Goal: Information Seeking & Learning: Learn about a topic

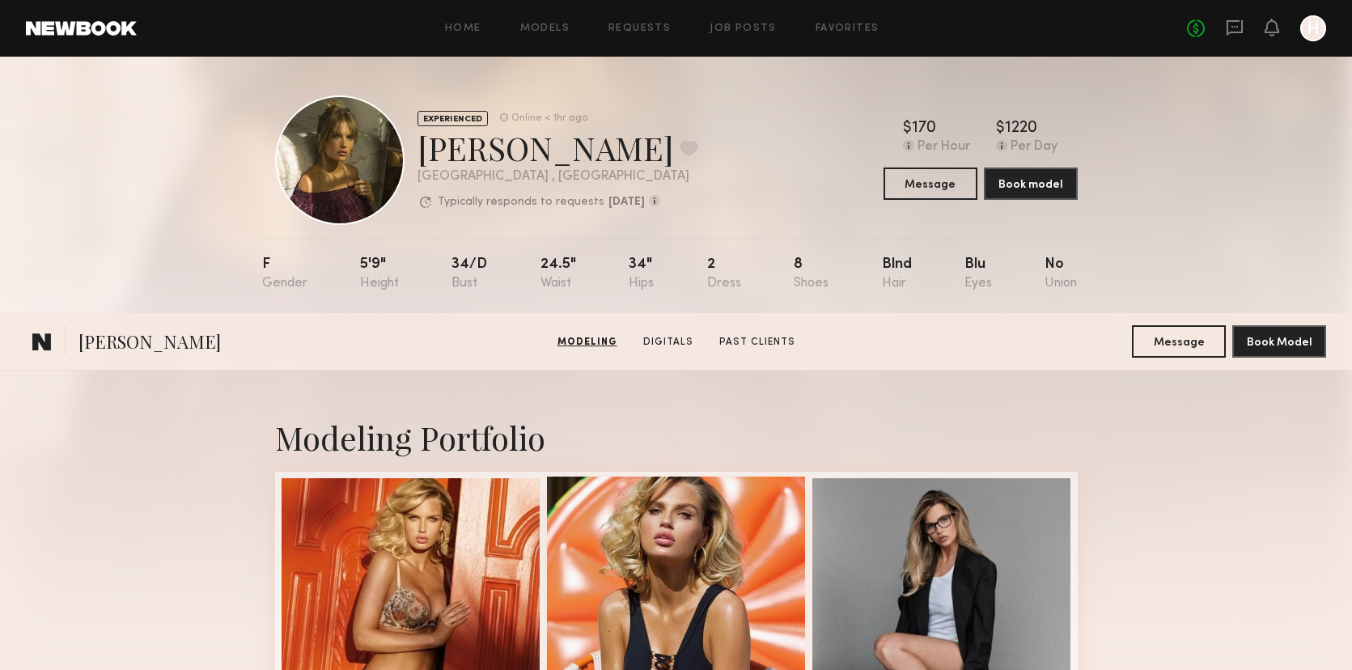
scroll to position [345, 0]
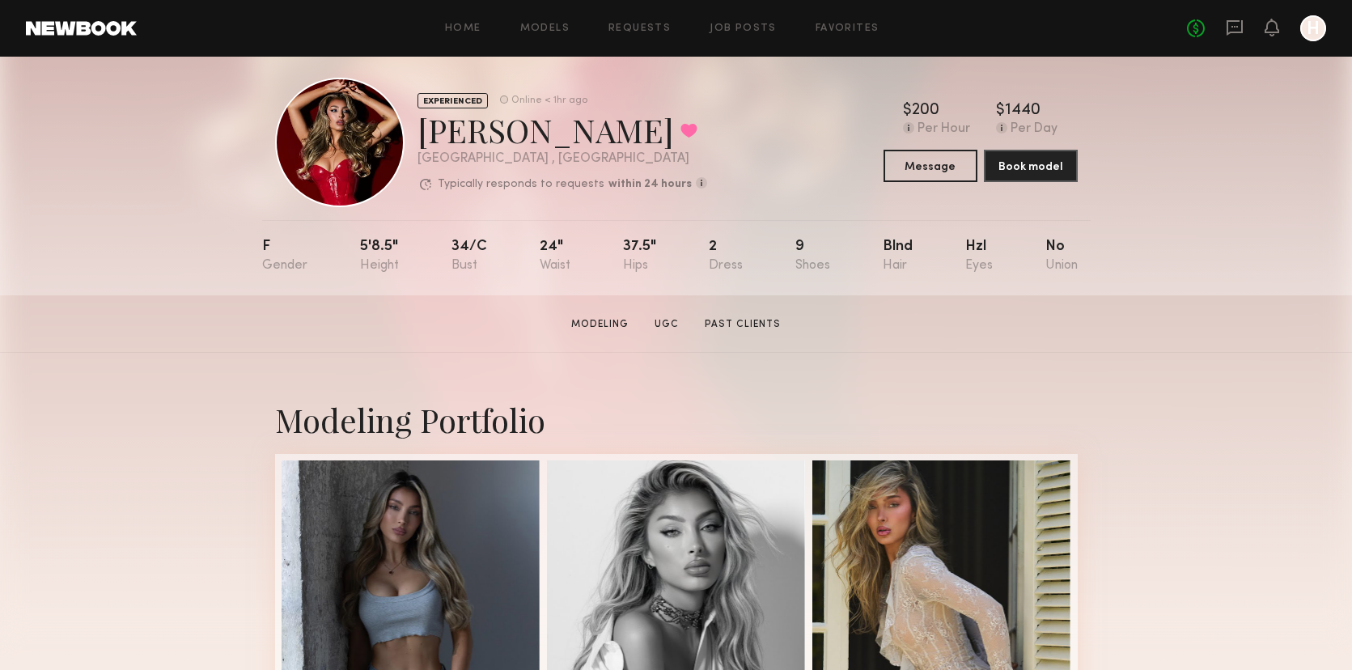
scroll to position [20, 0]
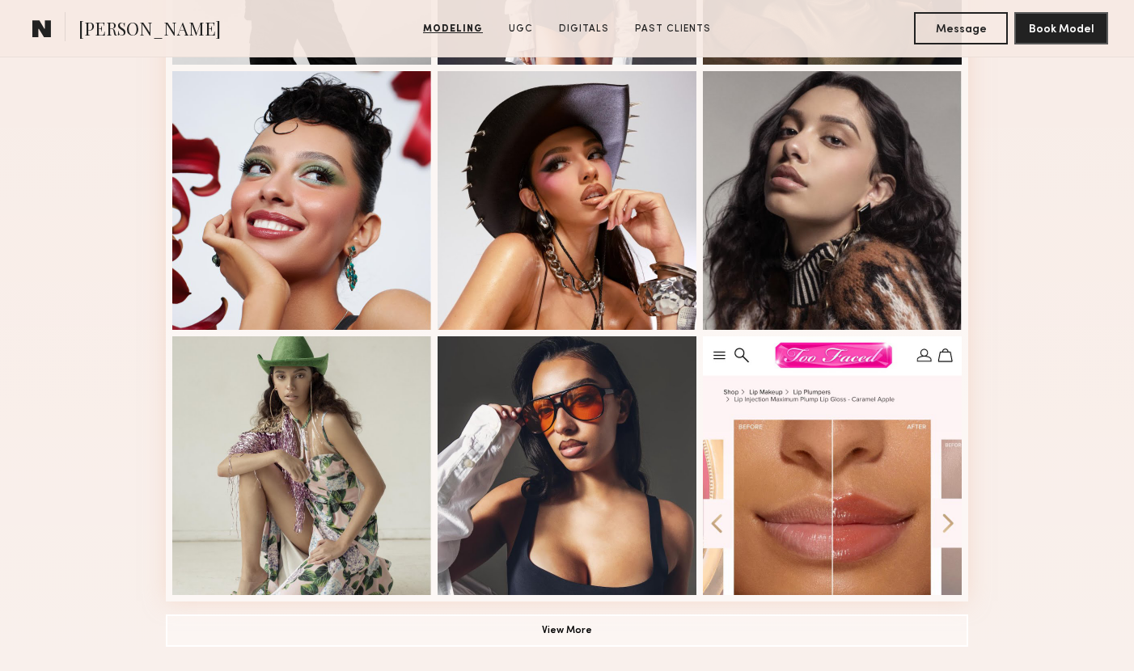
scroll to position [940, 0]
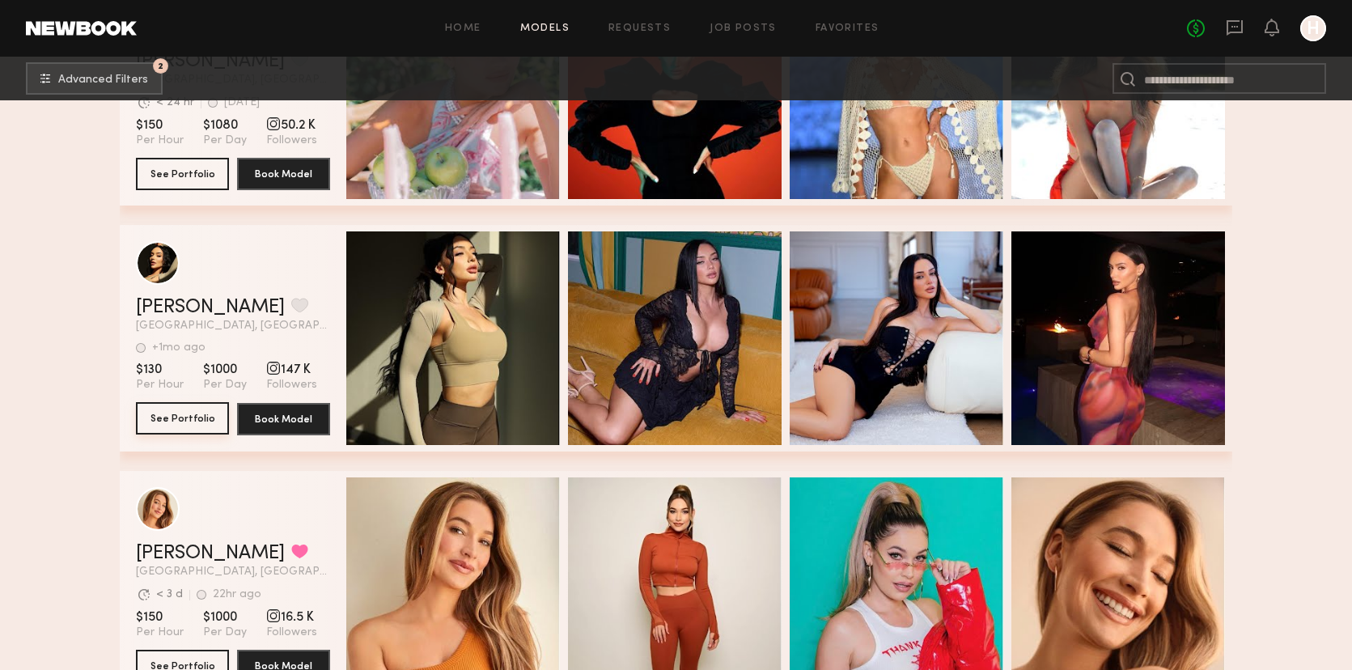
scroll to position [81548, 0]
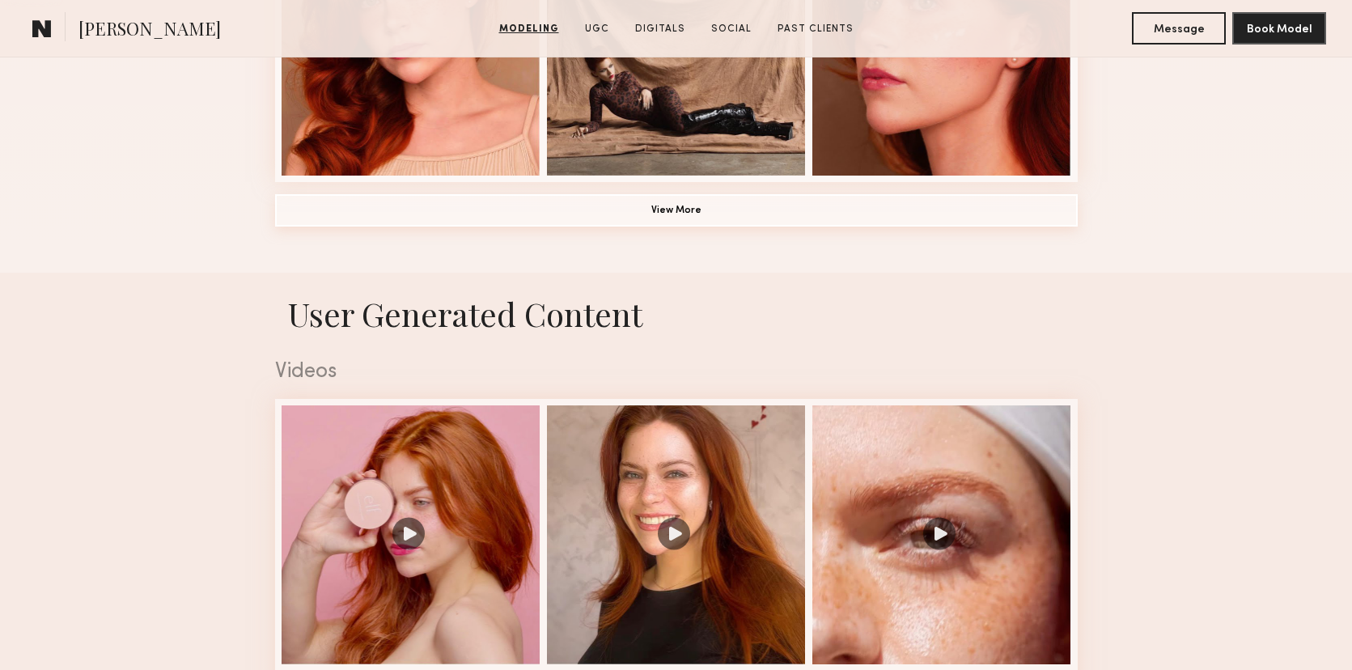
scroll to position [1374, 0]
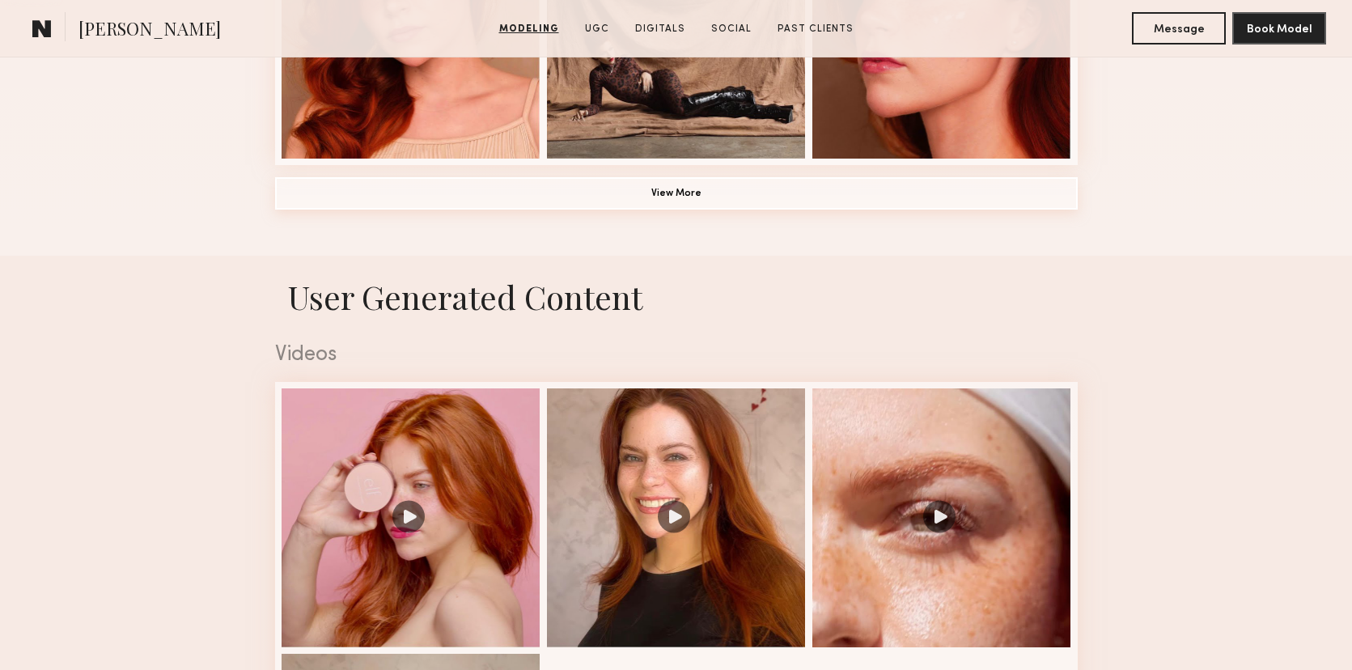
click at [704, 185] on button "View More" at bounding box center [676, 193] width 802 height 32
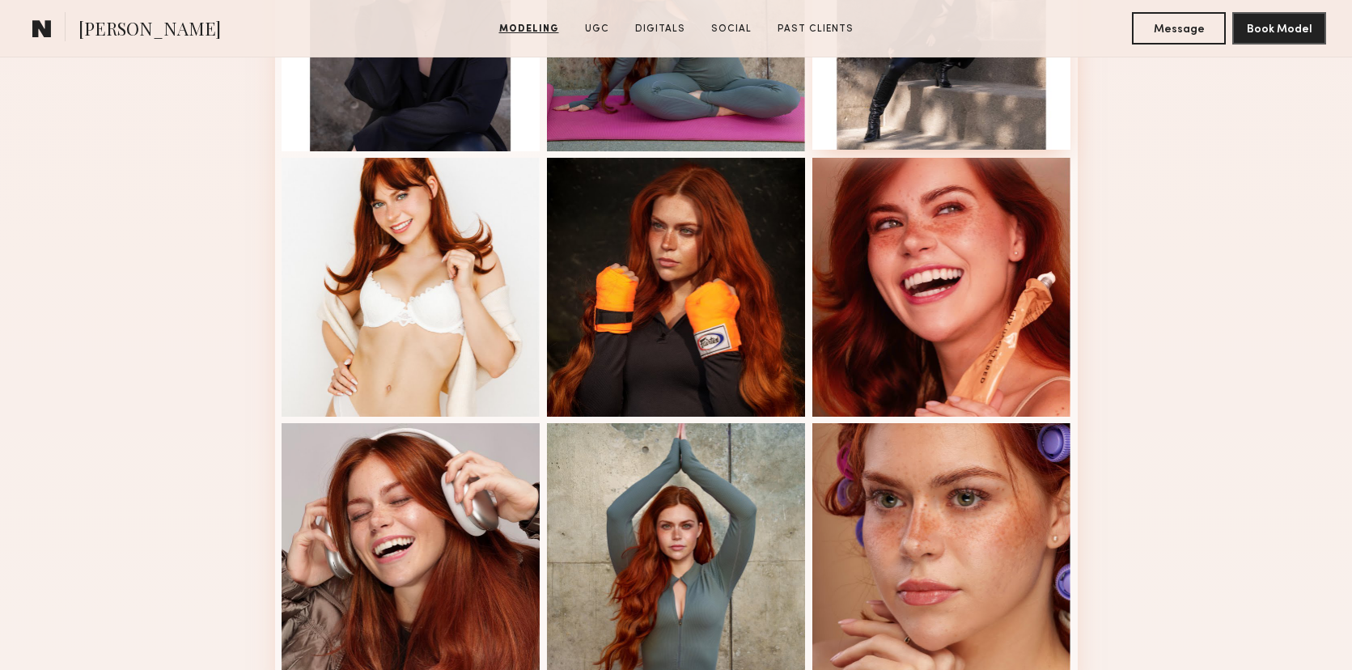
scroll to position [1926, 0]
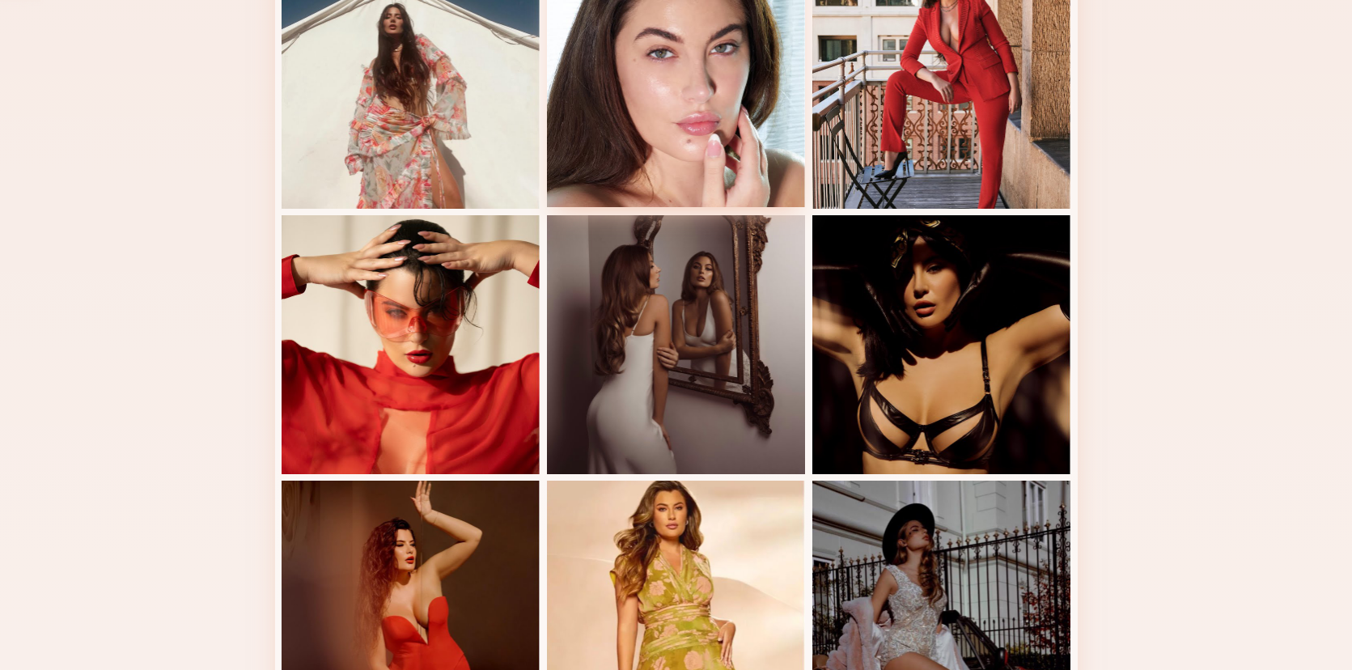
scroll to position [739, 0]
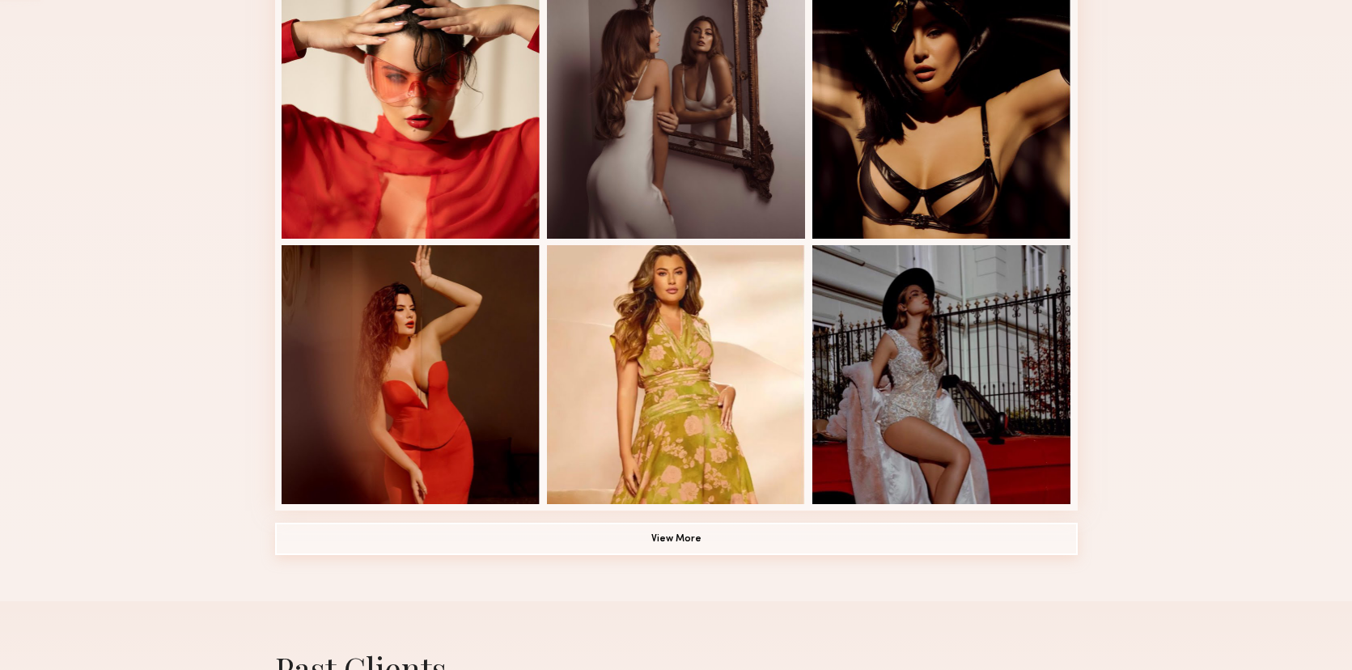
click at [667, 543] on button "View More" at bounding box center [676, 539] width 802 height 32
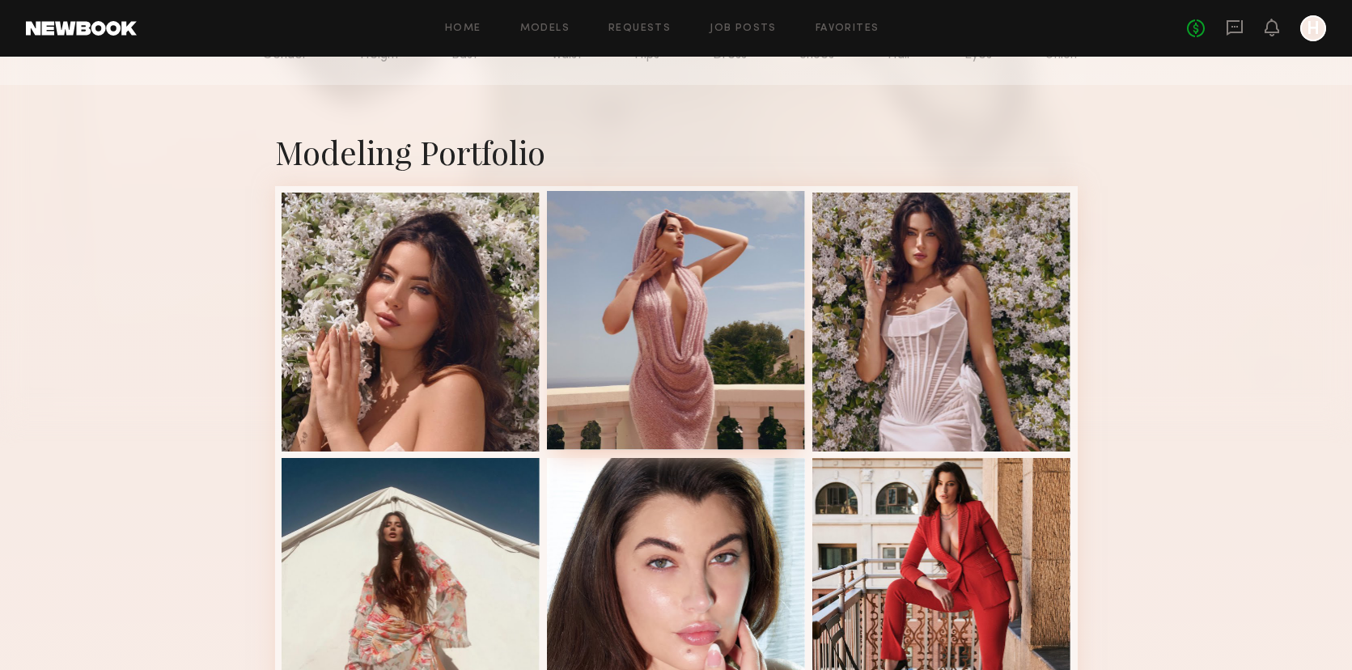
scroll to position [230, 0]
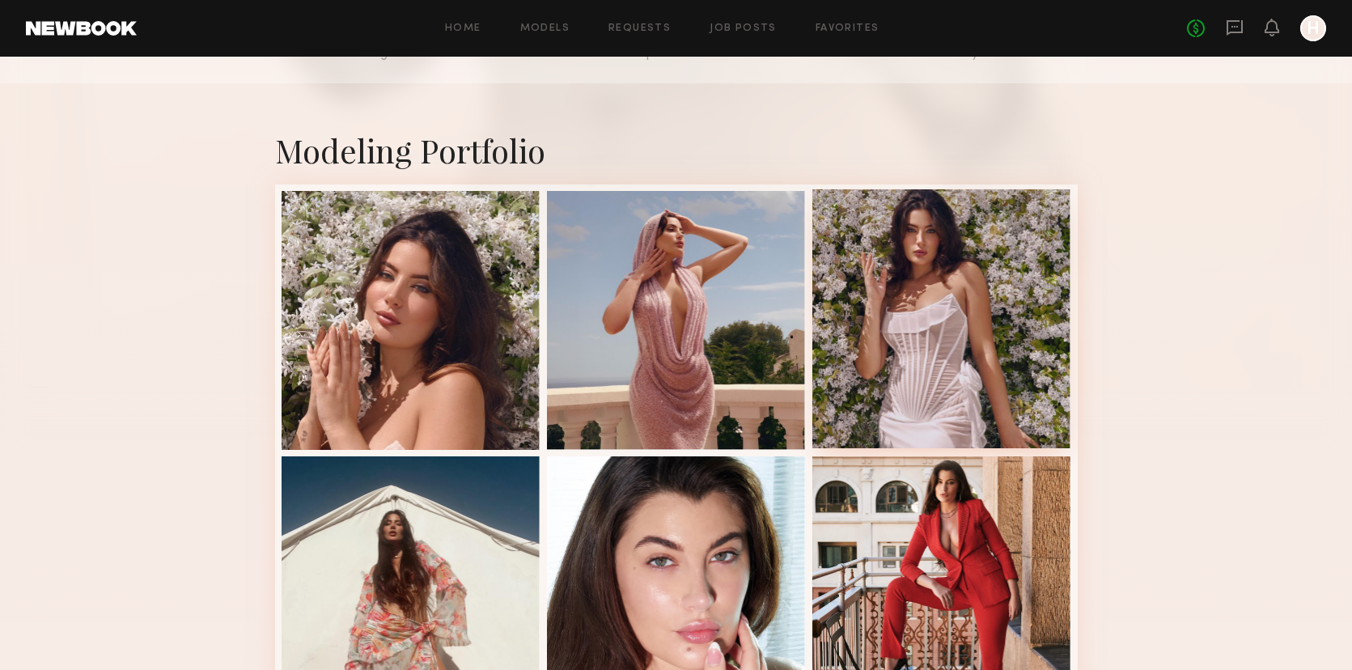
click at [900, 392] on div at bounding box center [941, 318] width 259 height 259
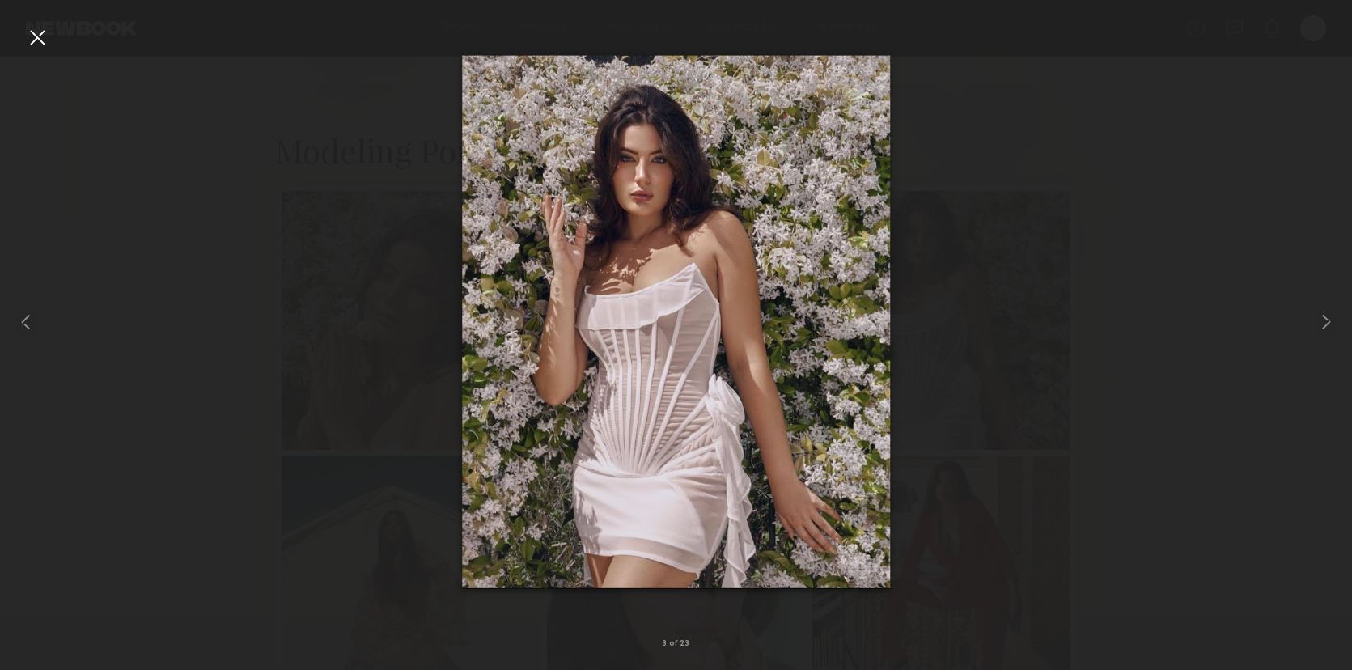
click at [36, 31] on div at bounding box center [37, 37] width 26 height 26
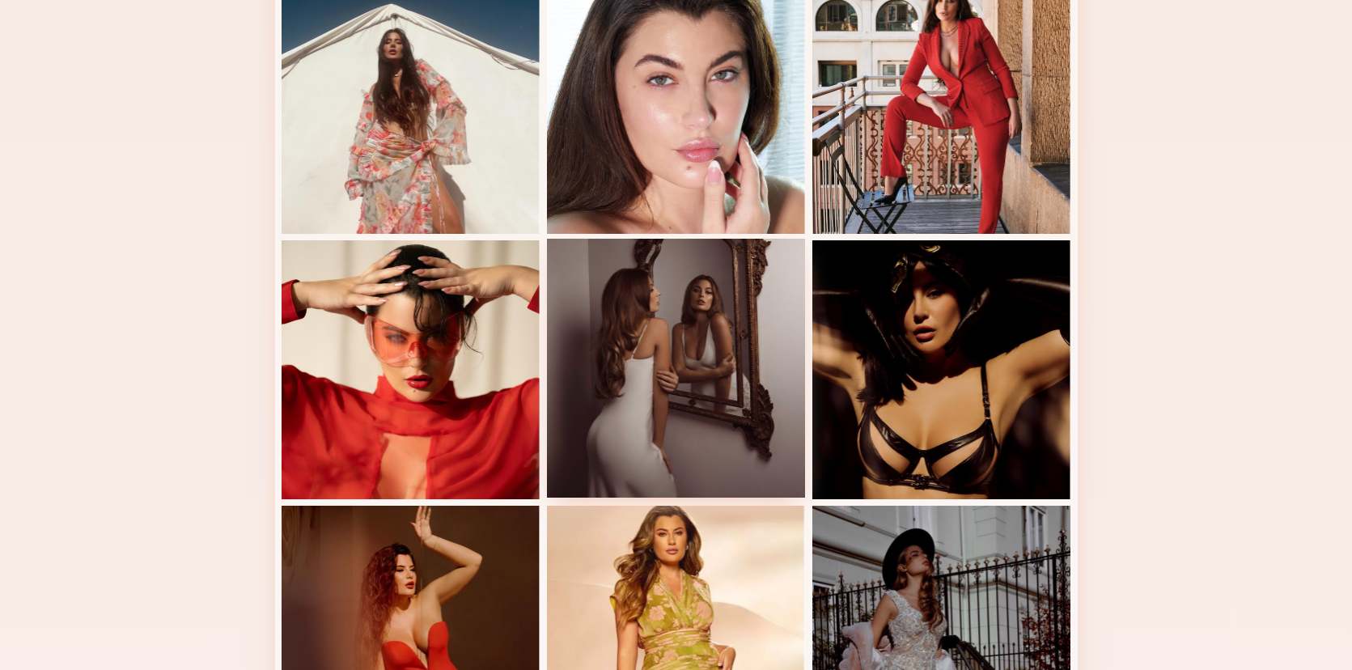
scroll to position [716, 0]
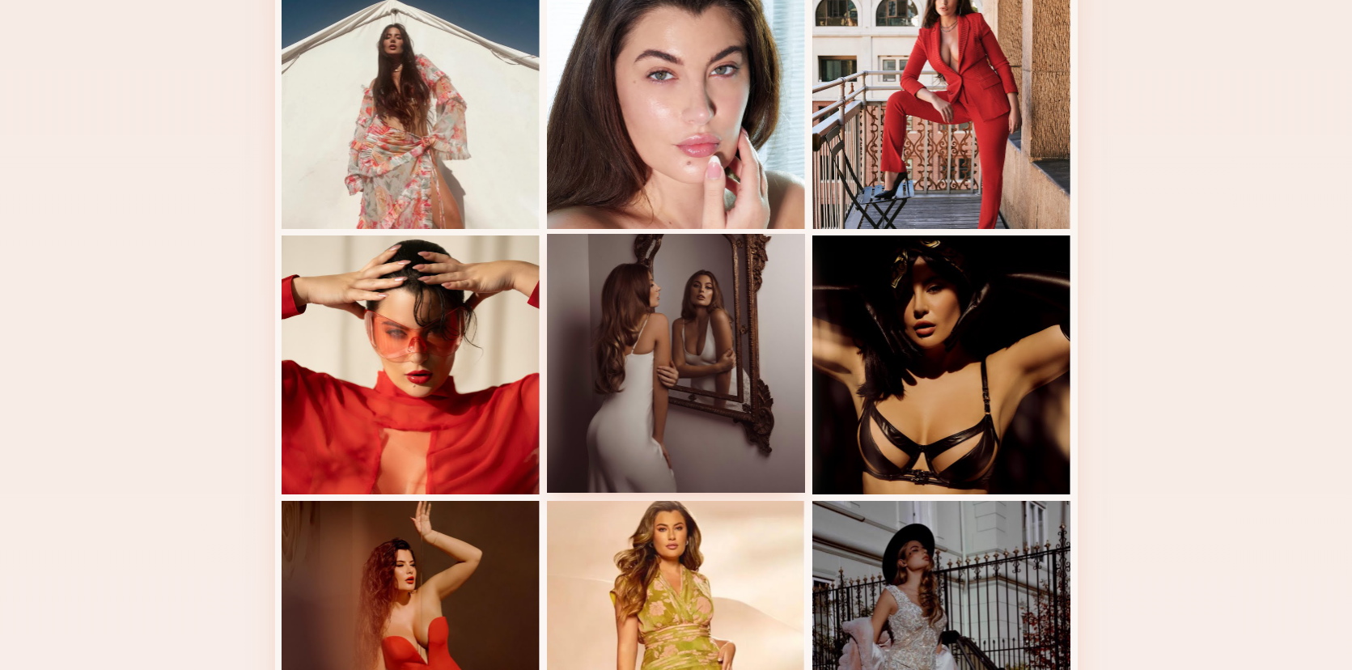
click at [684, 407] on div at bounding box center [676, 363] width 259 height 259
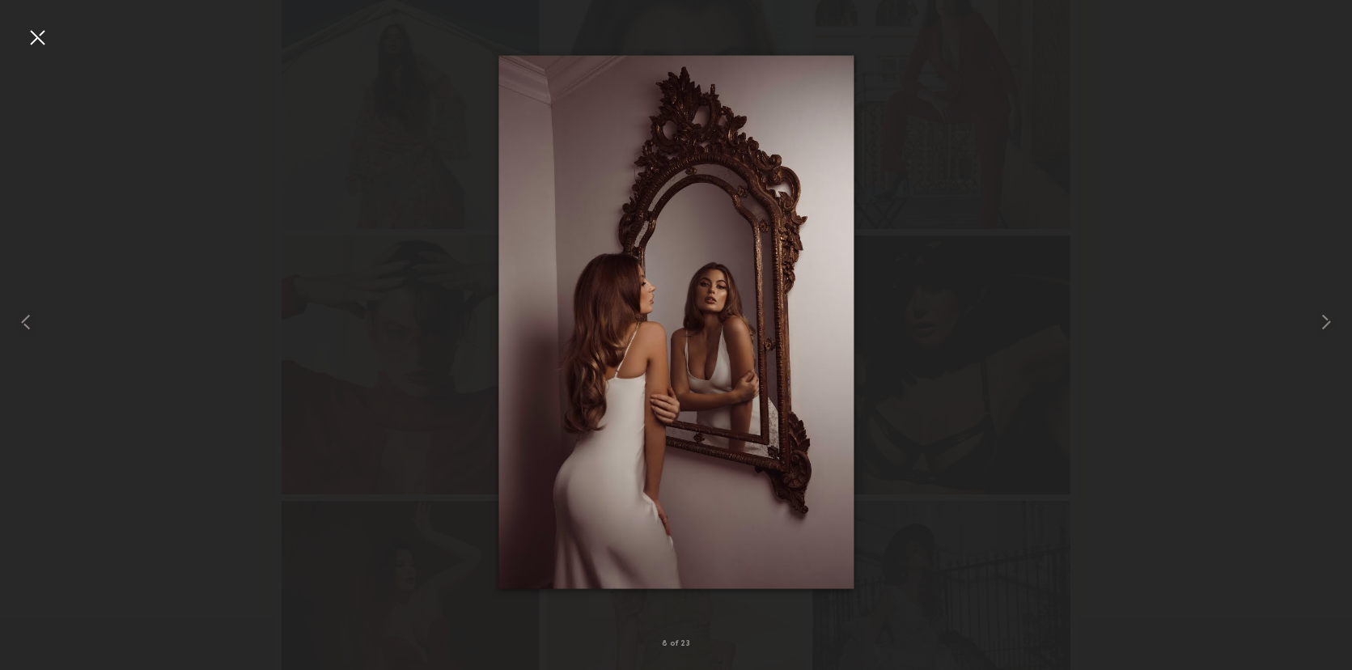
click at [32, 39] on div at bounding box center [37, 37] width 26 height 26
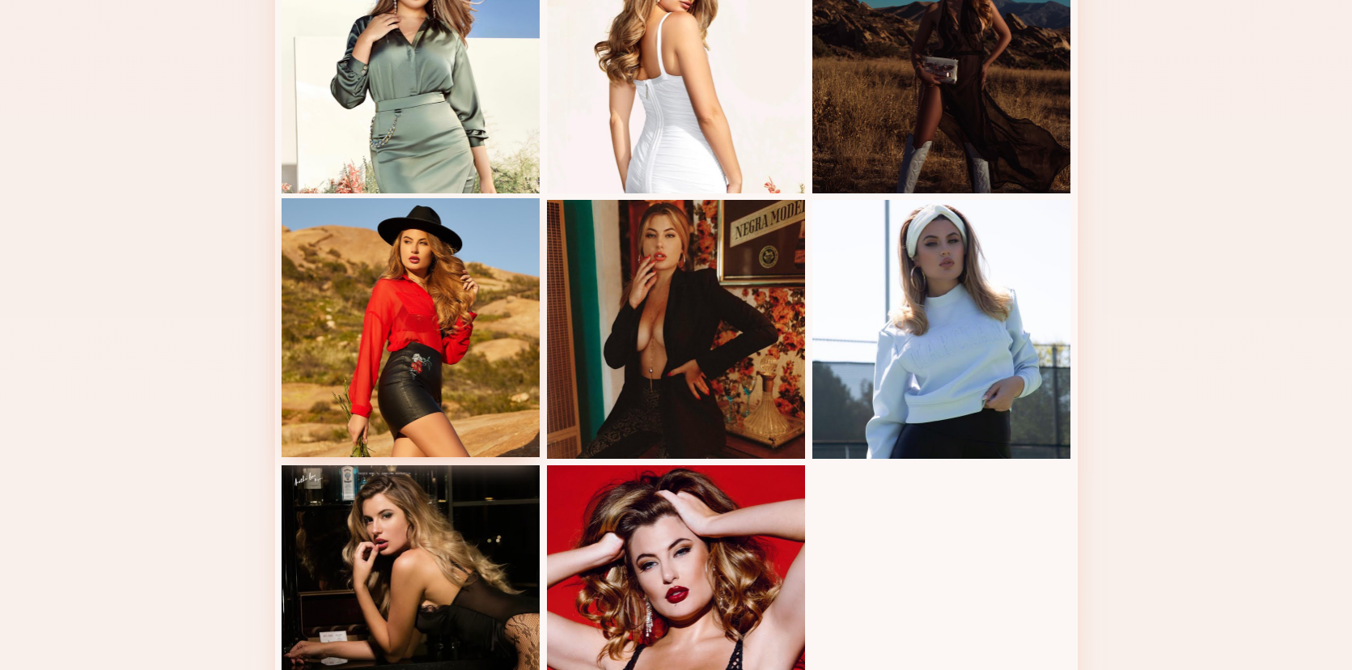
scroll to position [1813, 0]
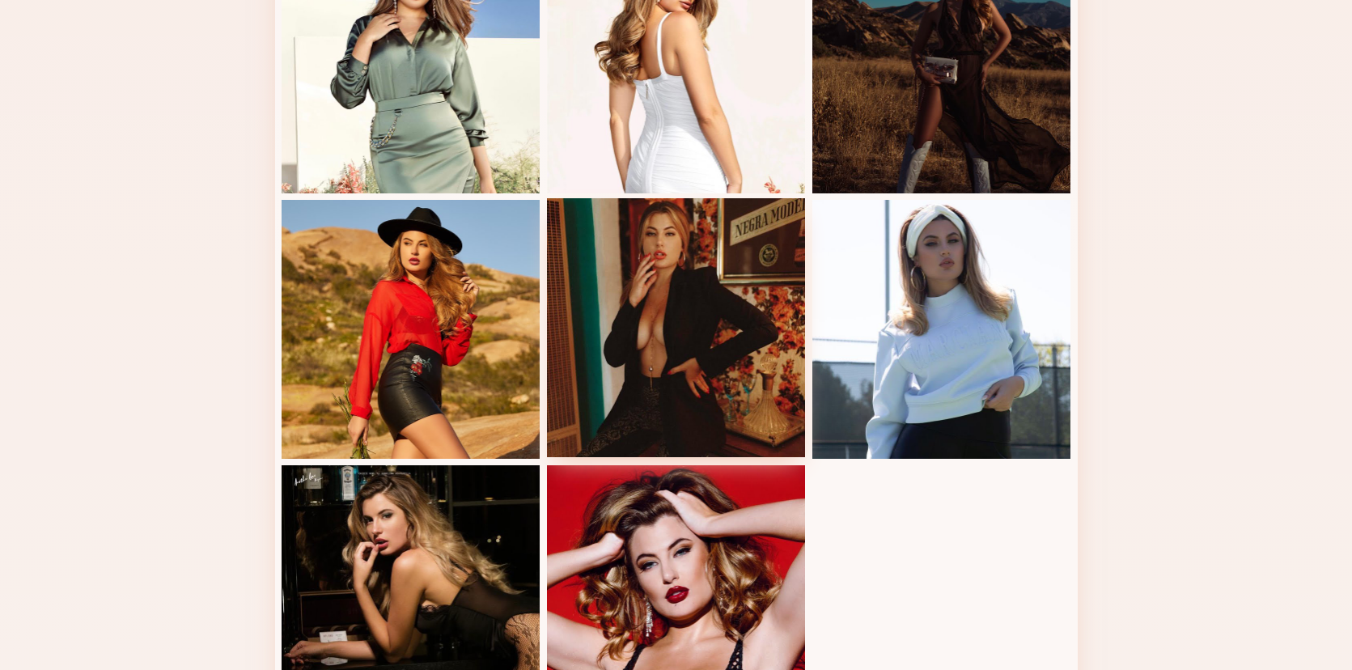
click at [569, 386] on div at bounding box center [676, 327] width 259 height 259
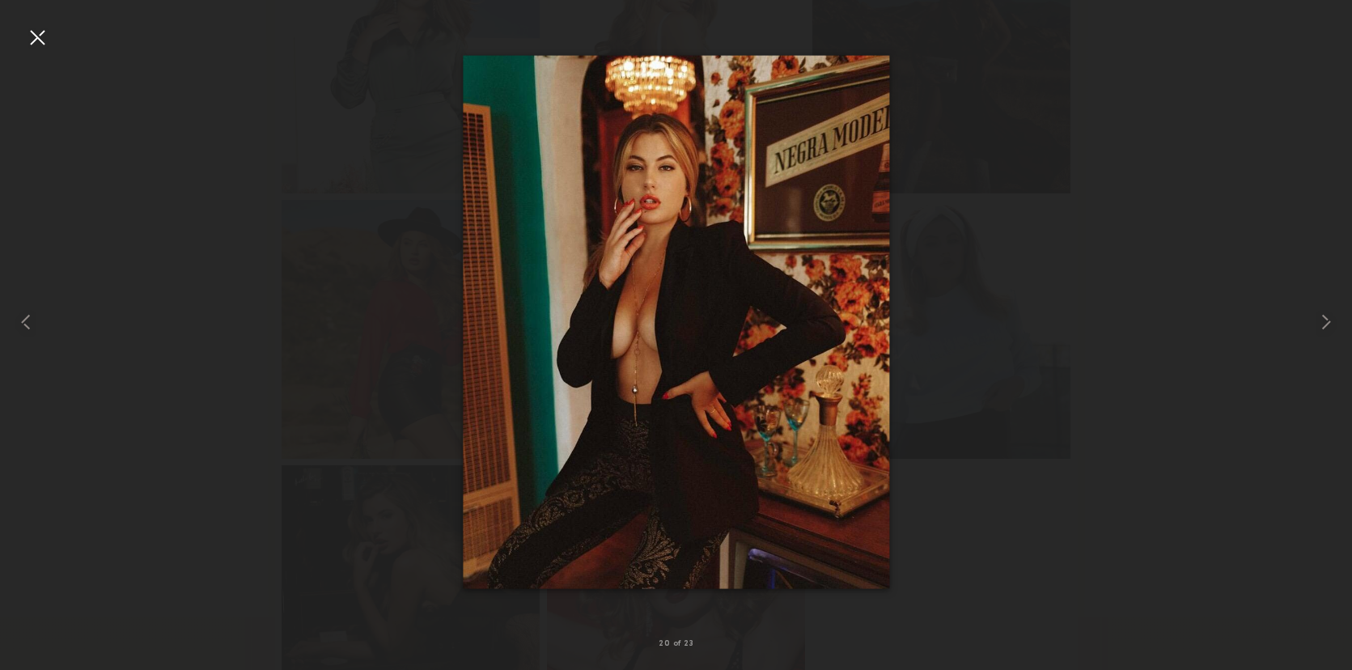
click at [35, 40] on div at bounding box center [37, 37] width 26 height 26
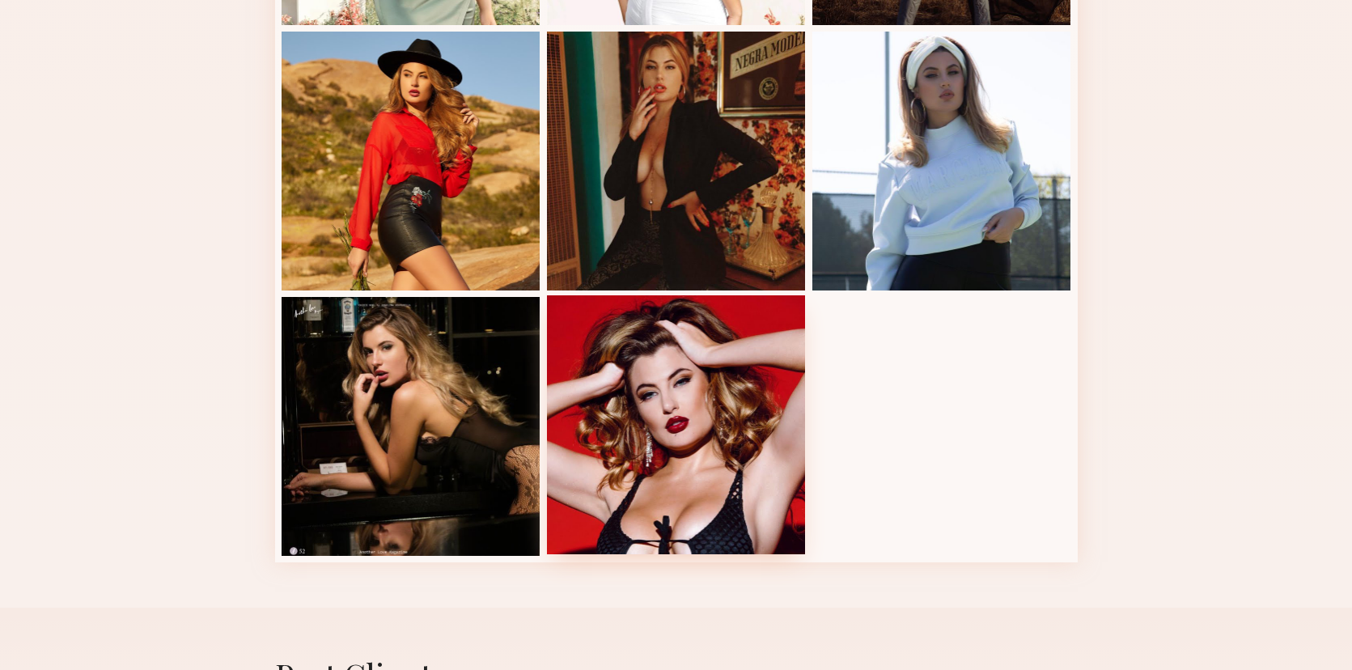
scroll to position [2045, 0]
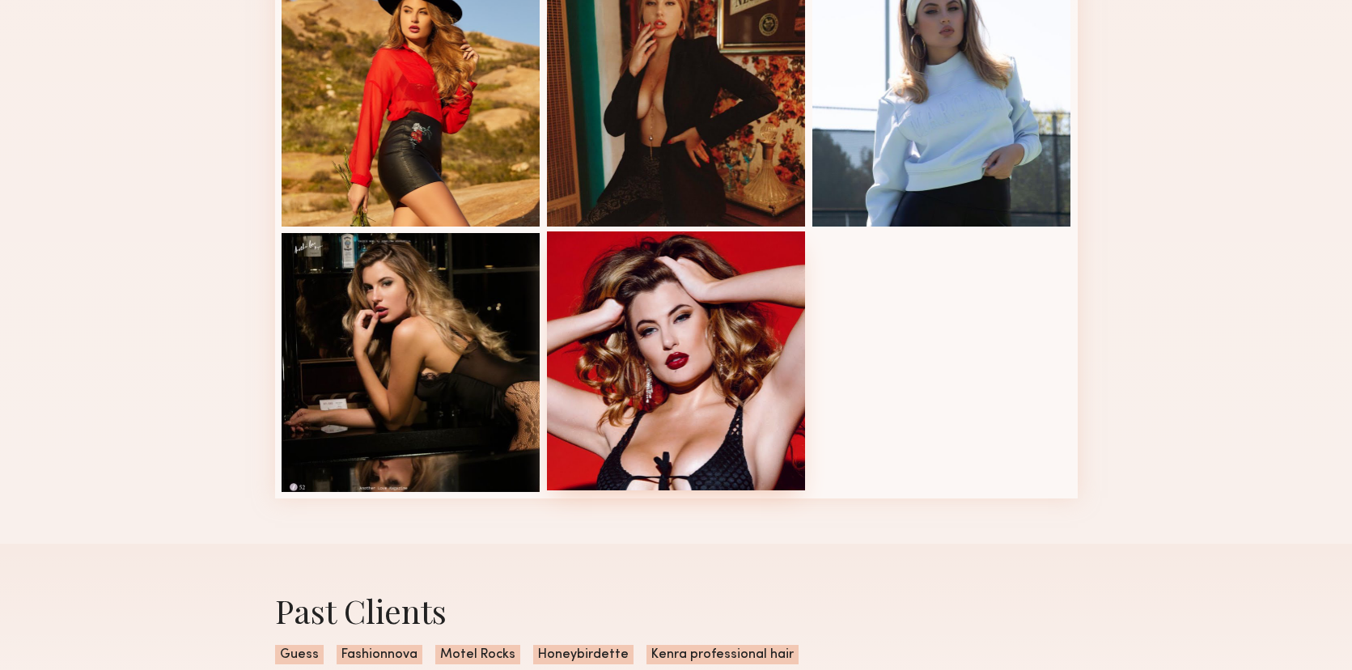
click at [694, 434] on div at bounding box center [676, 360] width 259 height 259
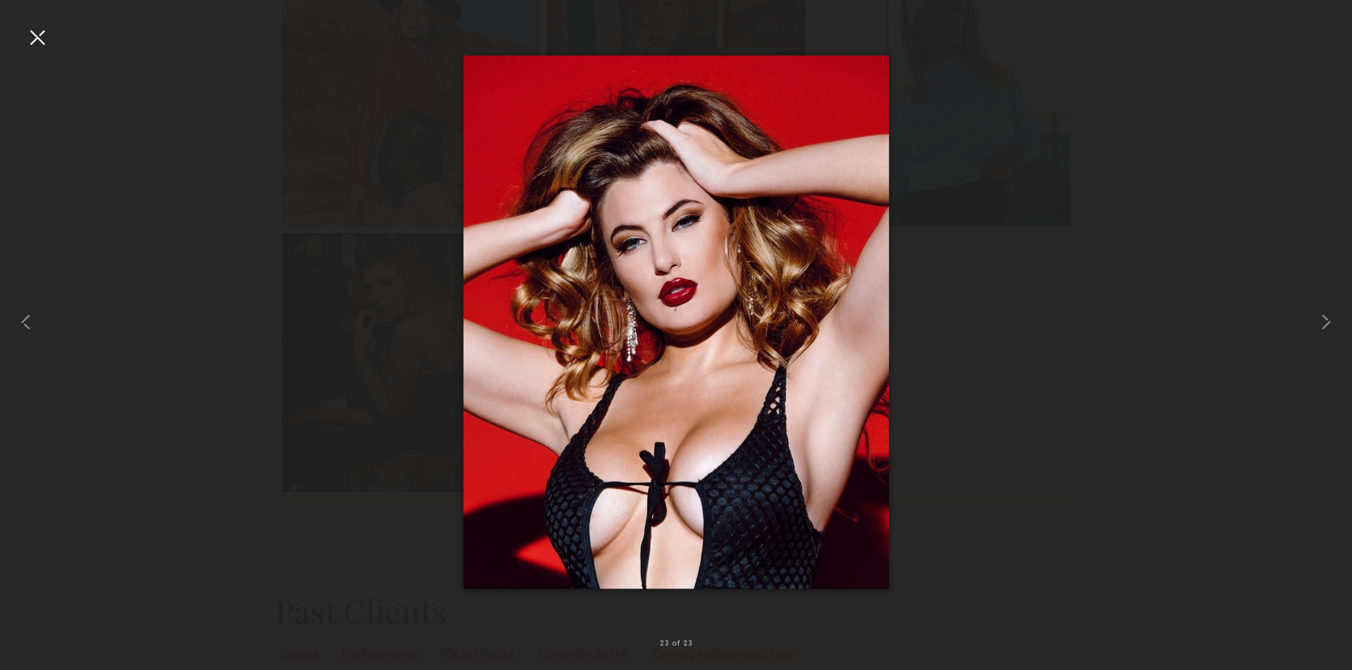
click at [38, 36] on div at bounding box center [37, 37] width 26 height 26
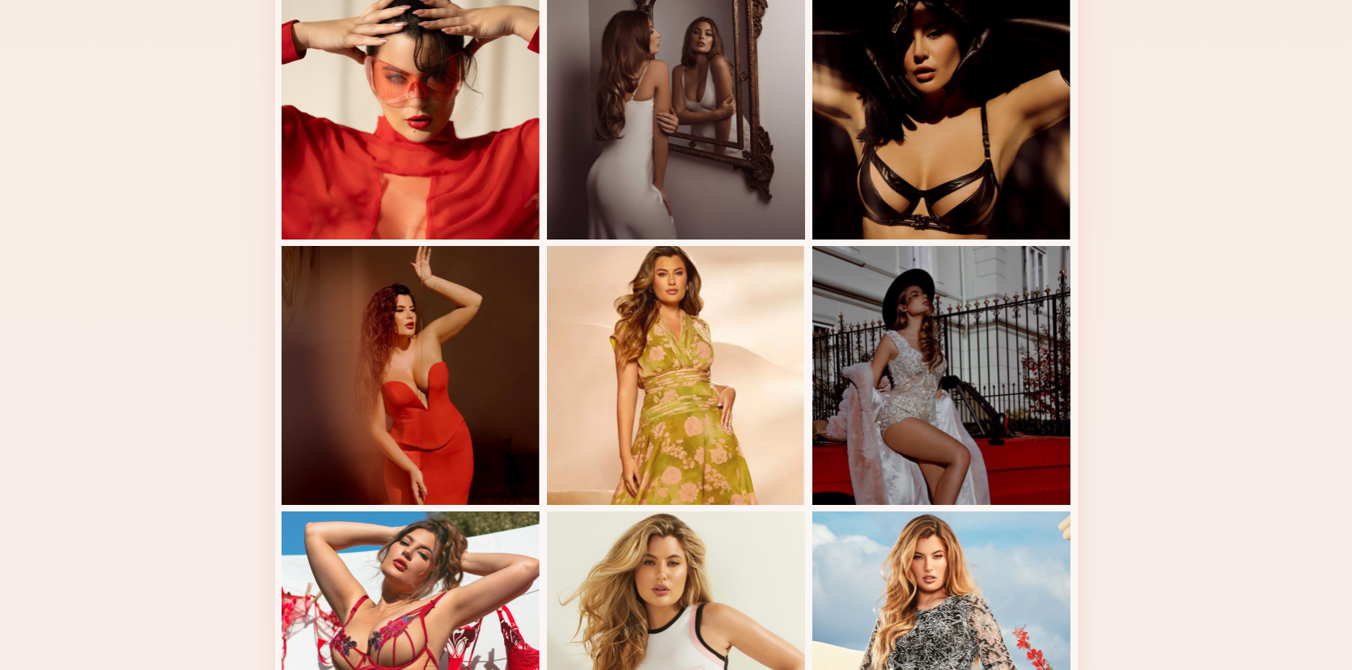
scroll to position [977, 0]
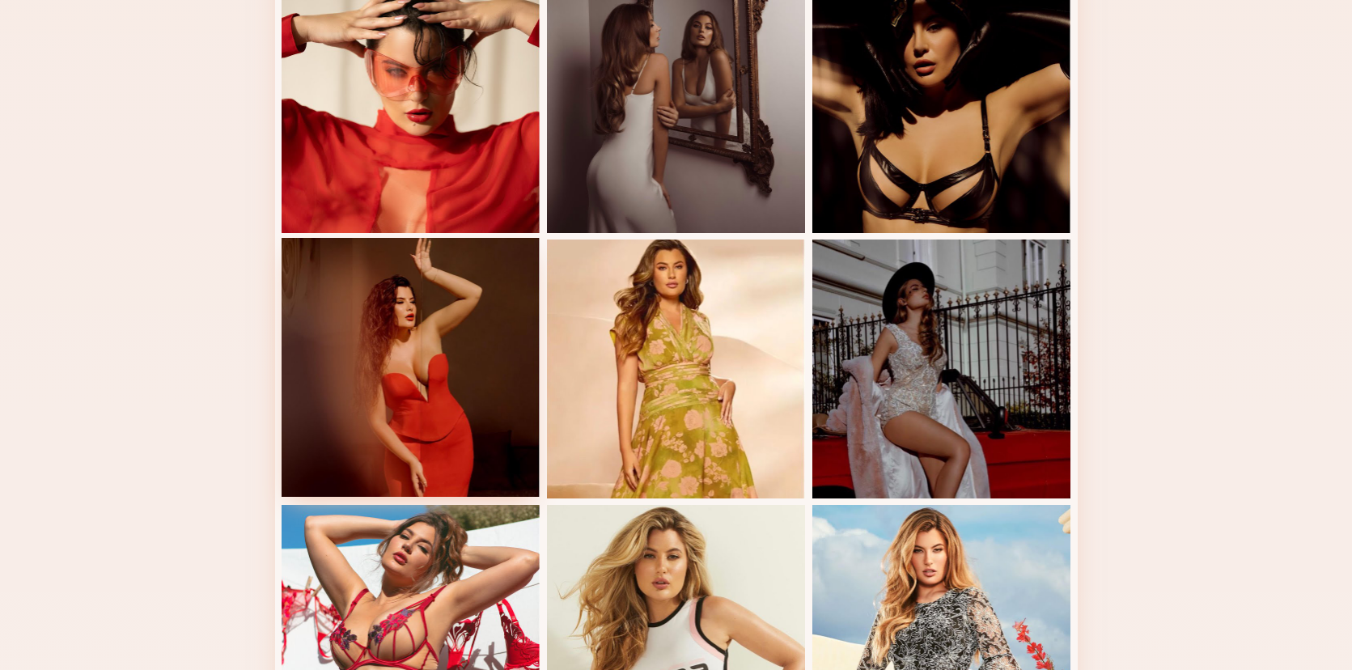
click at [499, 335] on div at bounding box center [410, 367] width 259 height 259
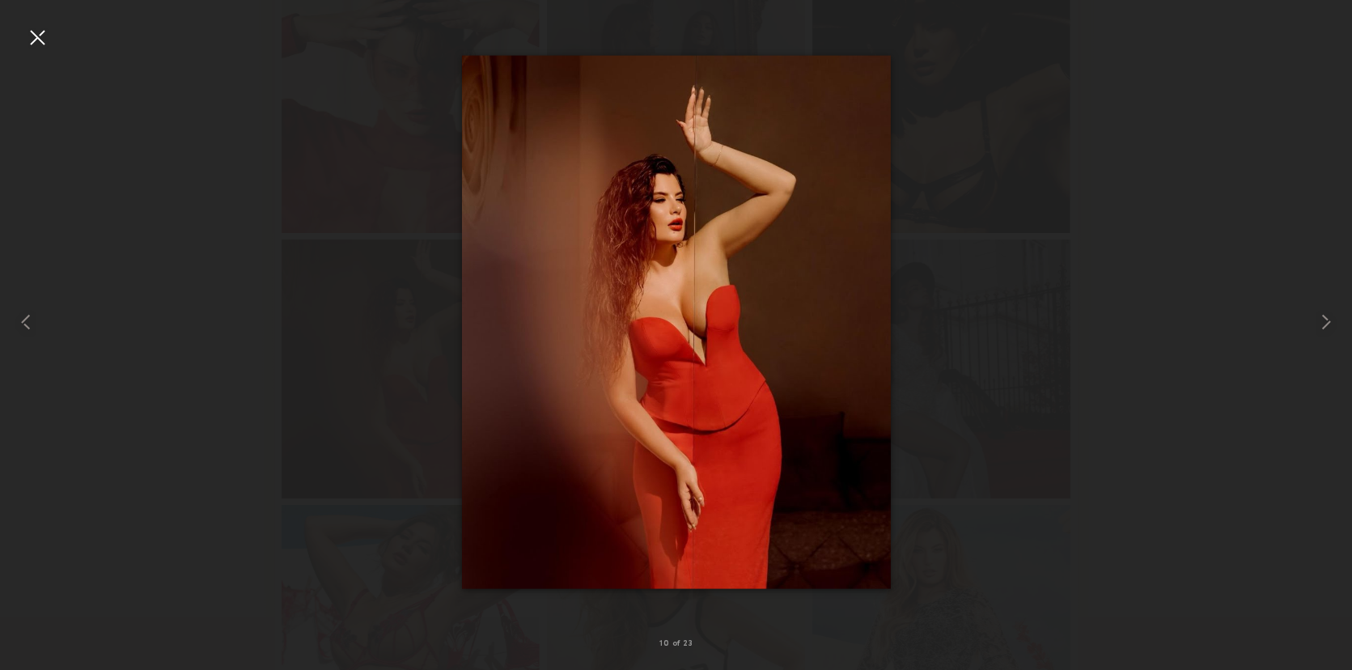
click at [36, 33] on div at bounding box center [37, 37] width 26 height 26
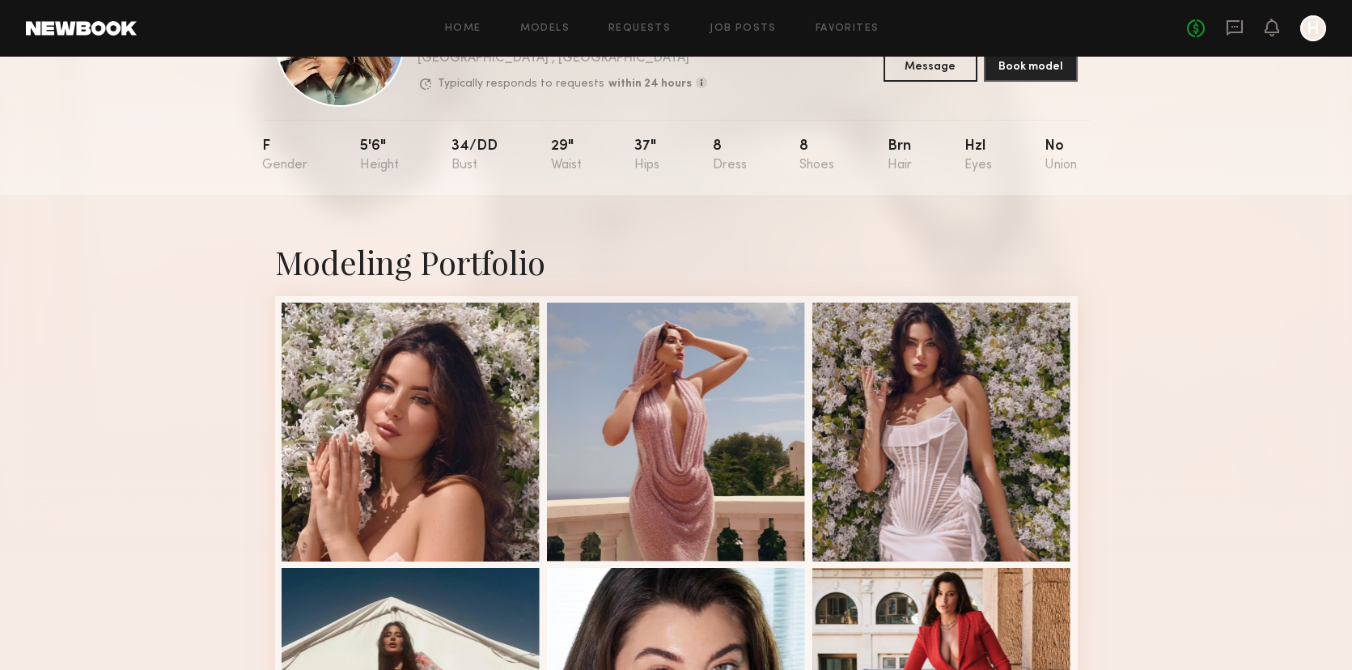
scroll to position [120, 0]
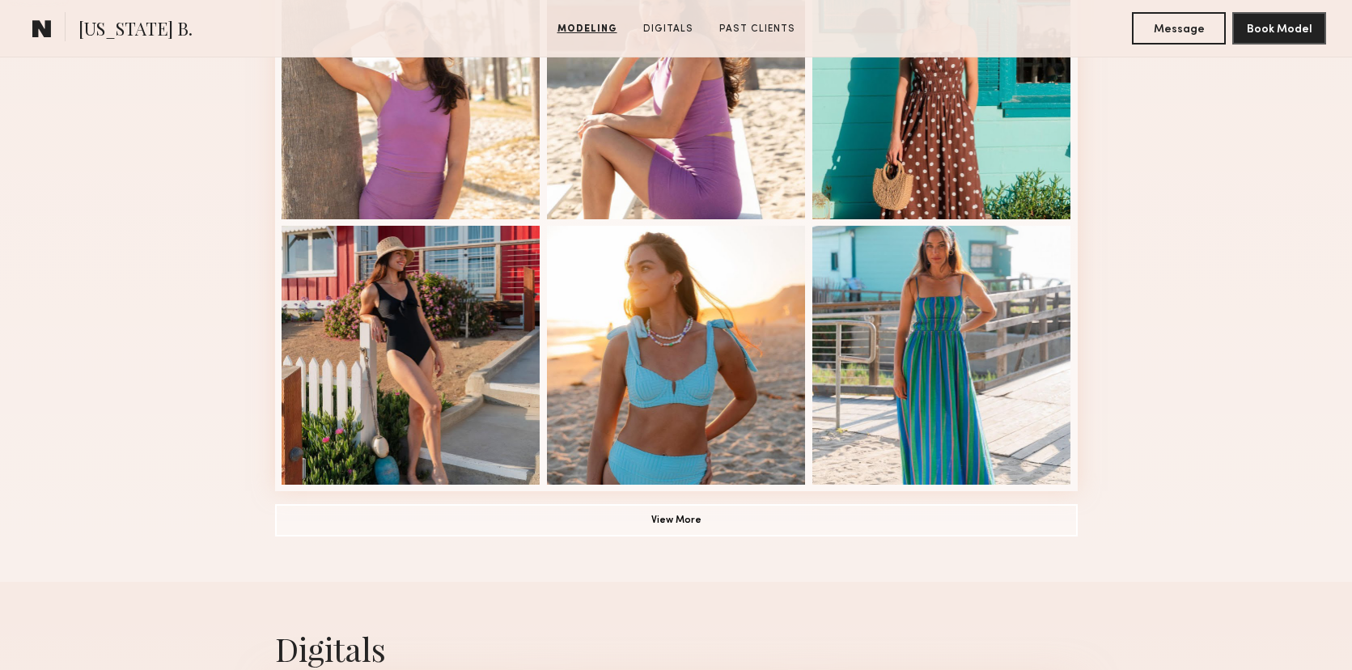
scroll to position [1049, 0]
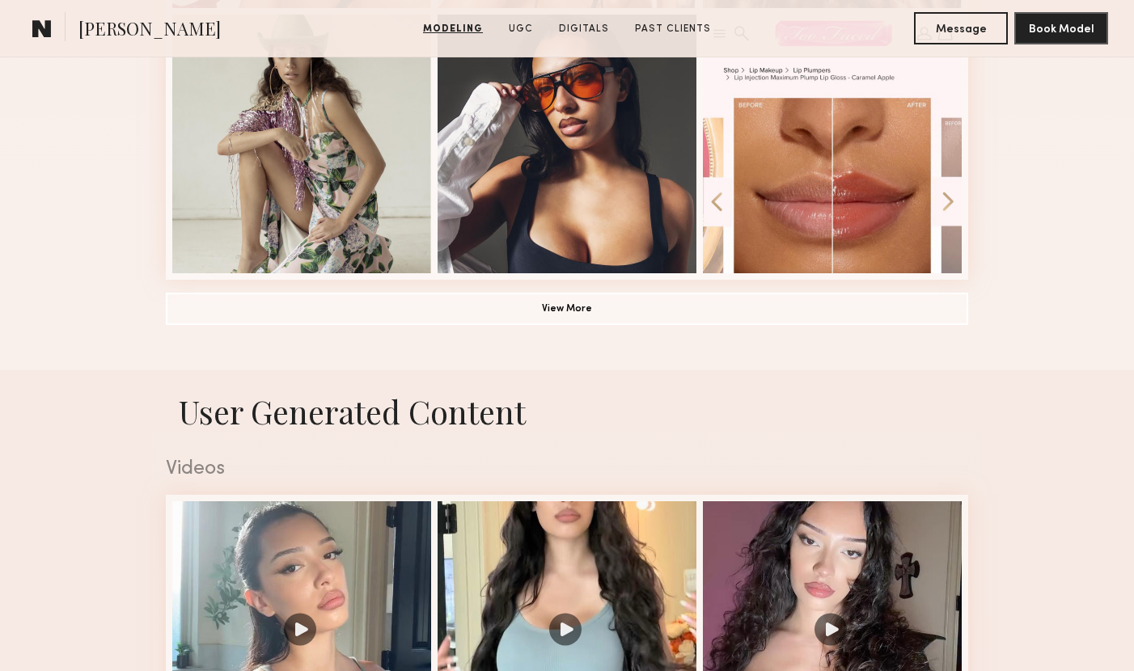
scroll to position [1278, 0]
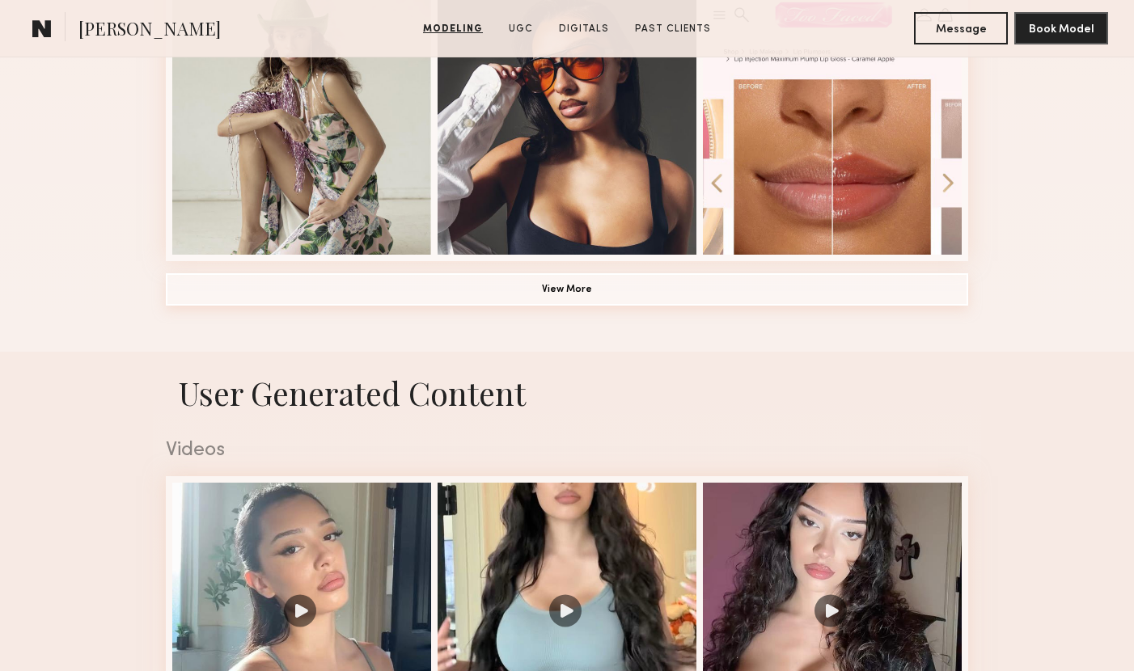
click at [584, 297] on button "View More" at bounding box center [567, 289] width 802 height 32
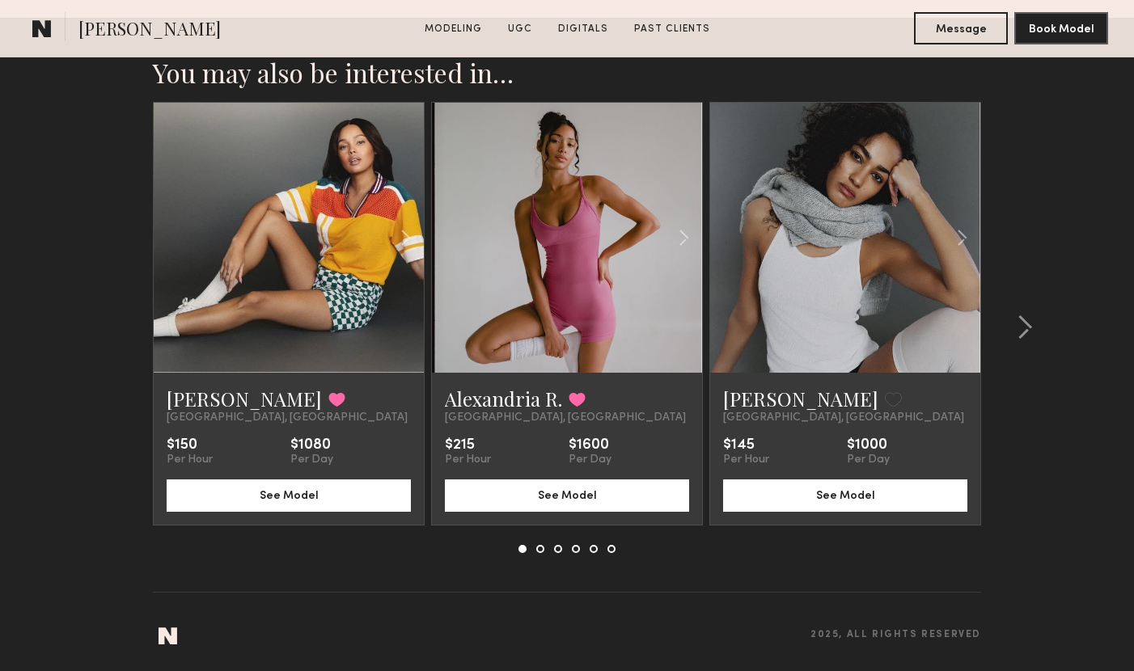
scroll to position [4332, 0]
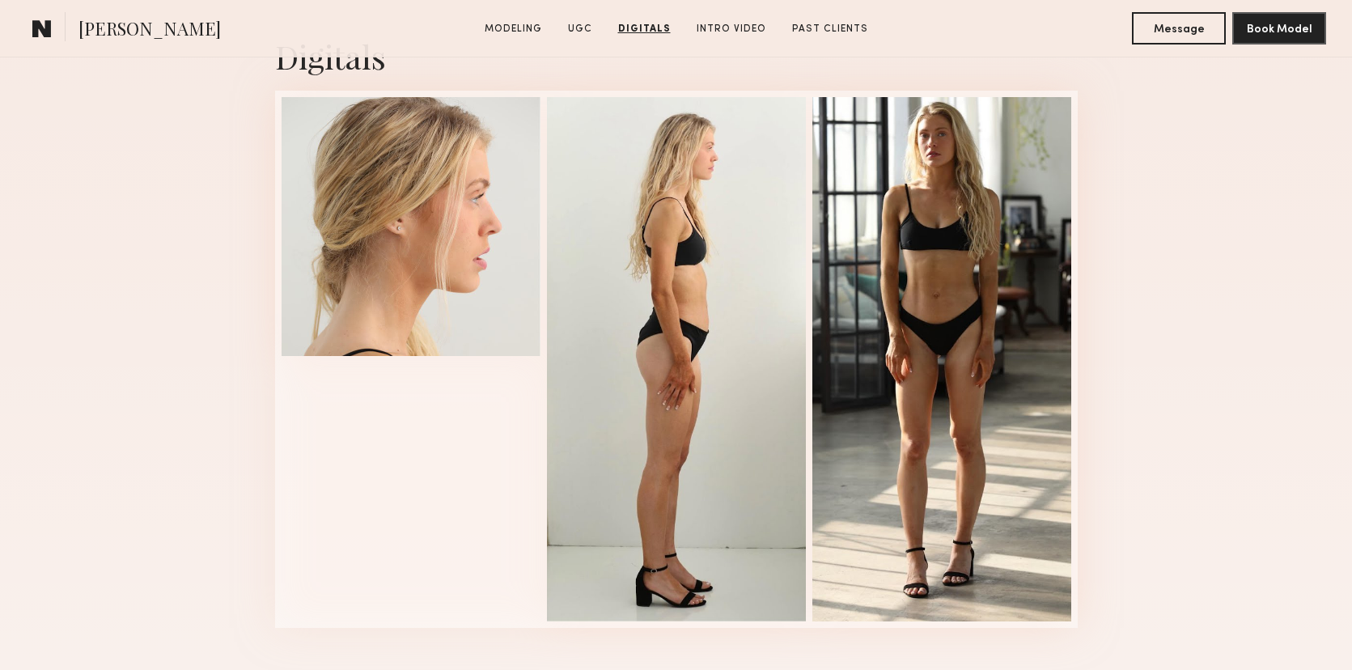
scroll to position [2593, 0]
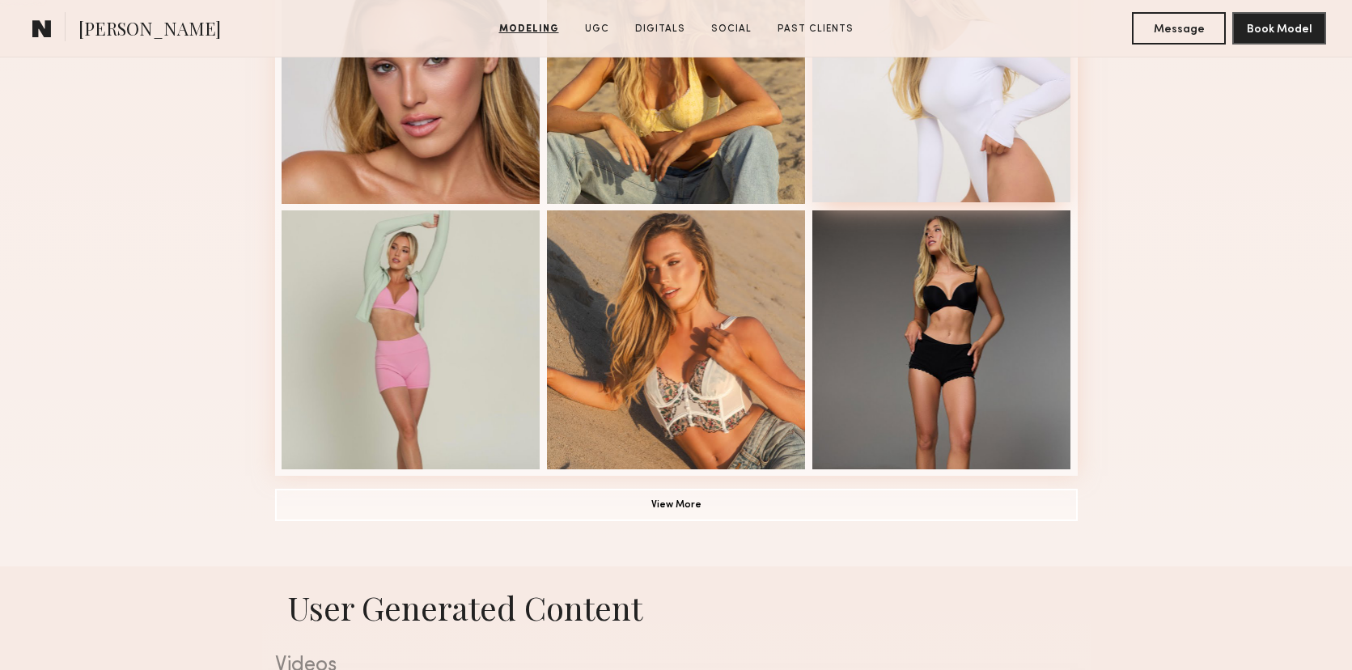
scroll to position [1097, 0]
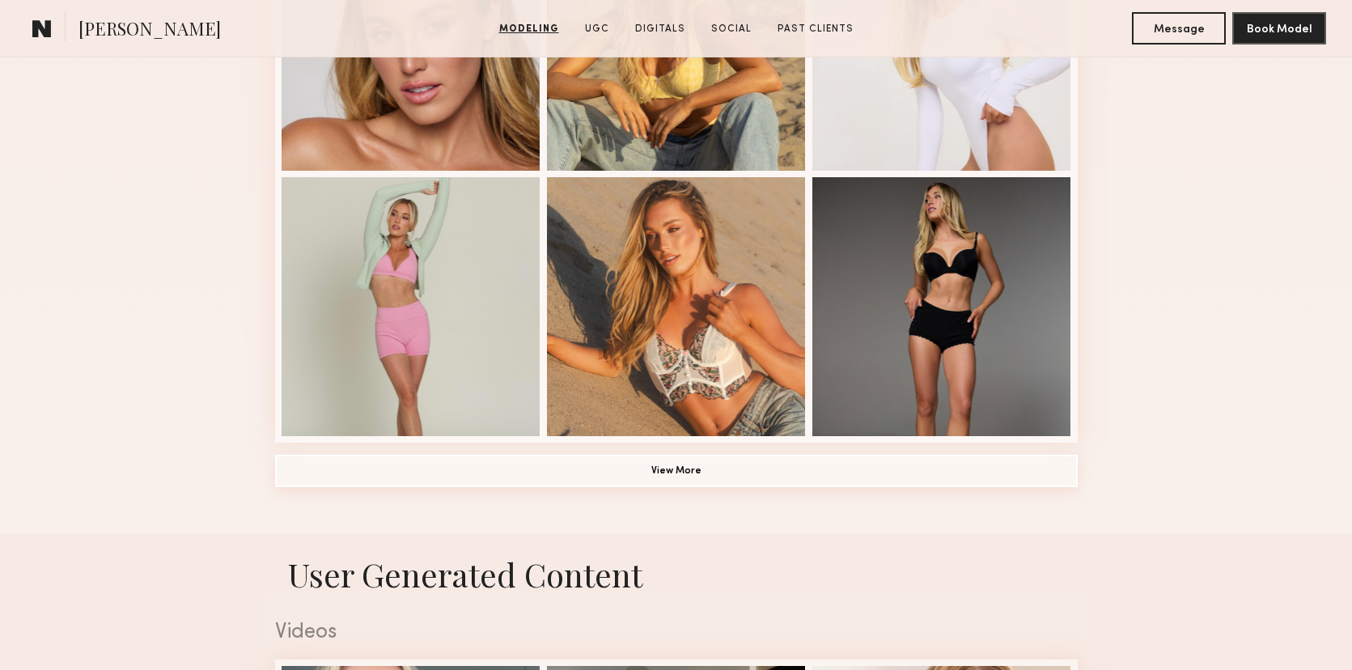
click at [703, 464] on button "View More" at bounding box center [676, 471] width 802 height 32
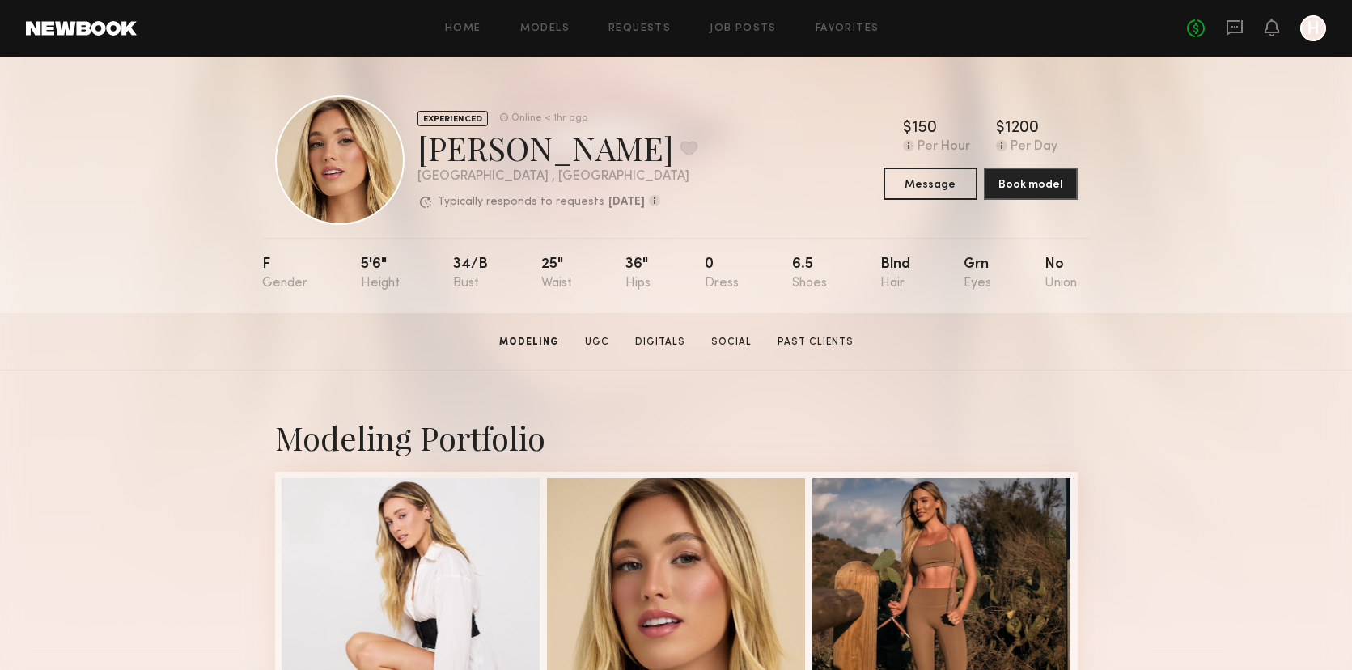
scroll to position [0, 0]
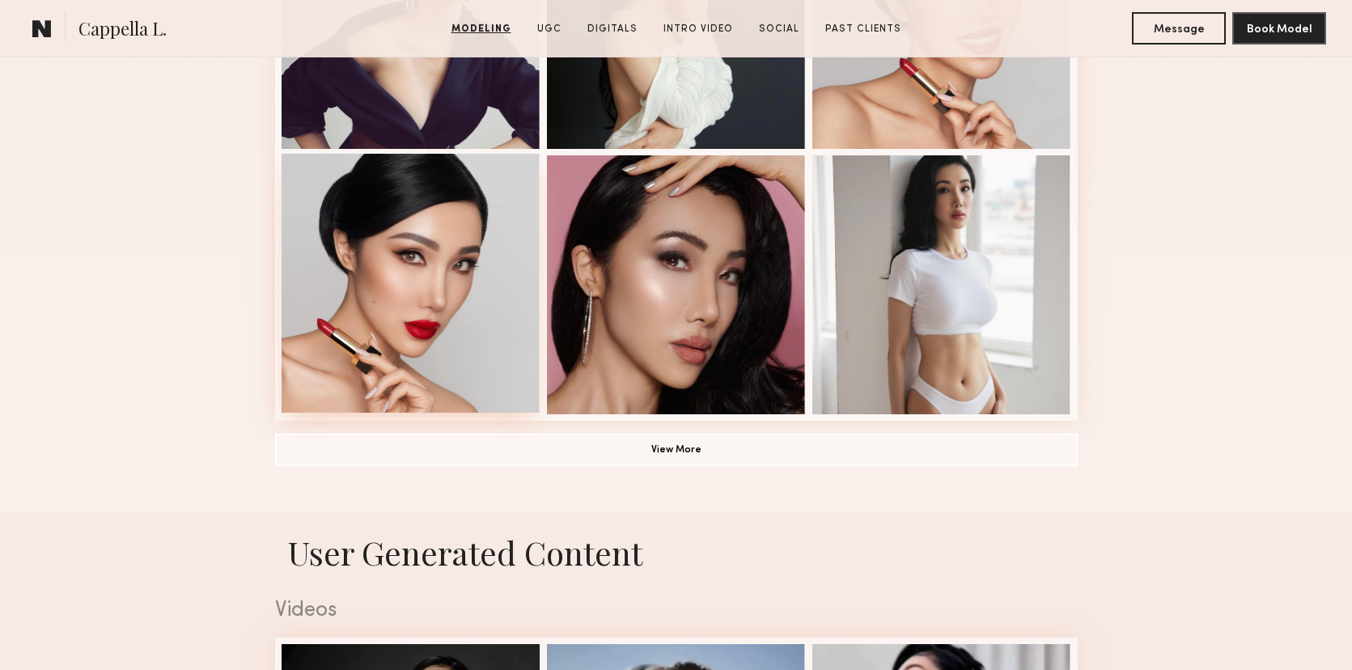
scroll to position [1132, 0]
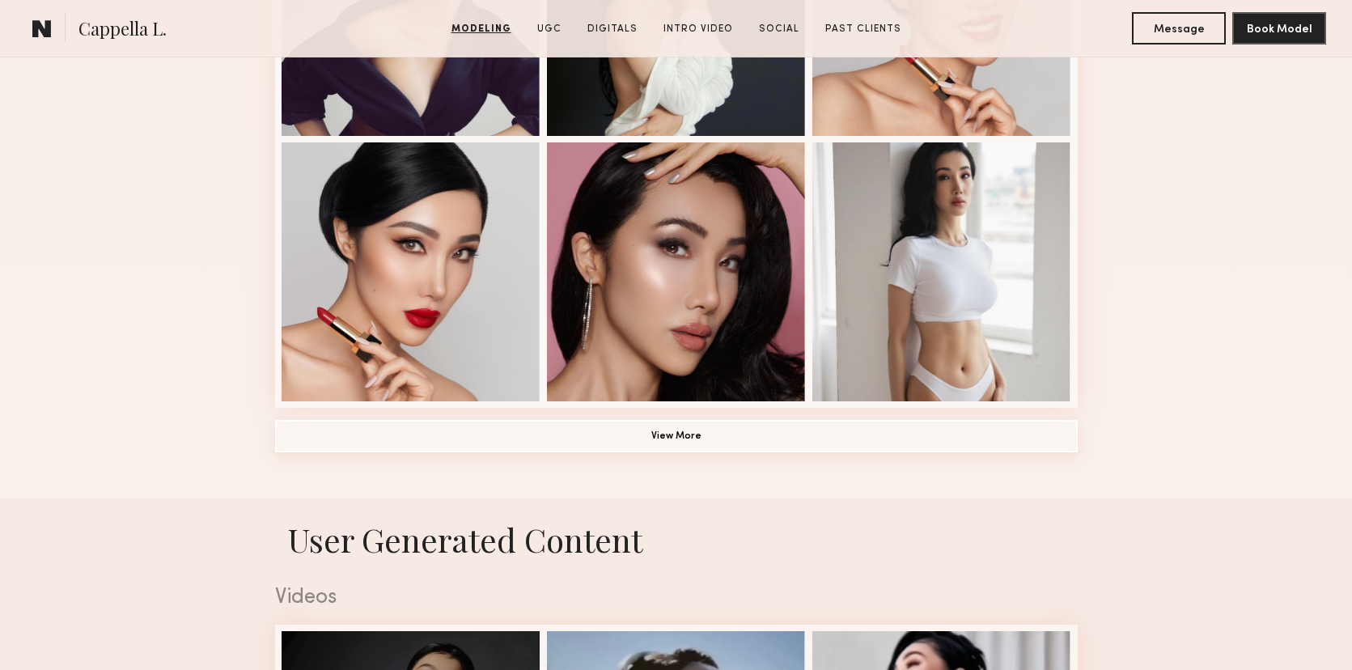
click at [671, 430] on button "View More" at bounding box center [676, 436] width 802 height 32
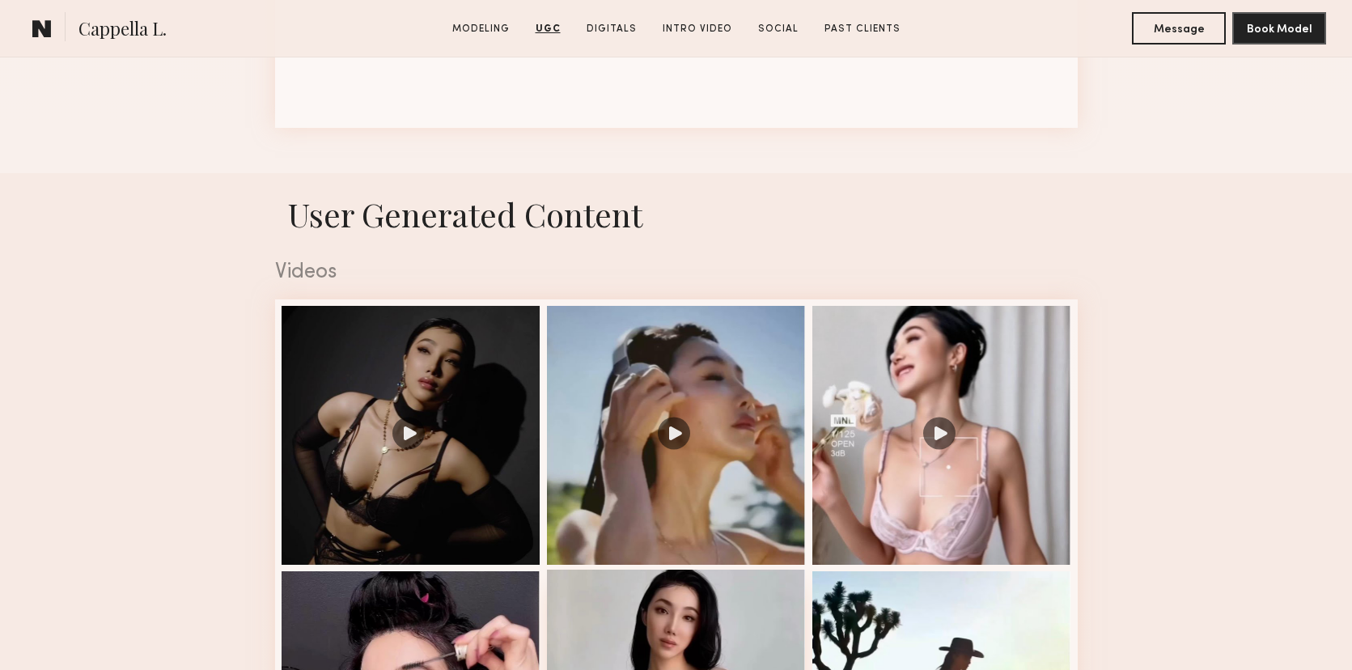
scroll to position [2431, 0]
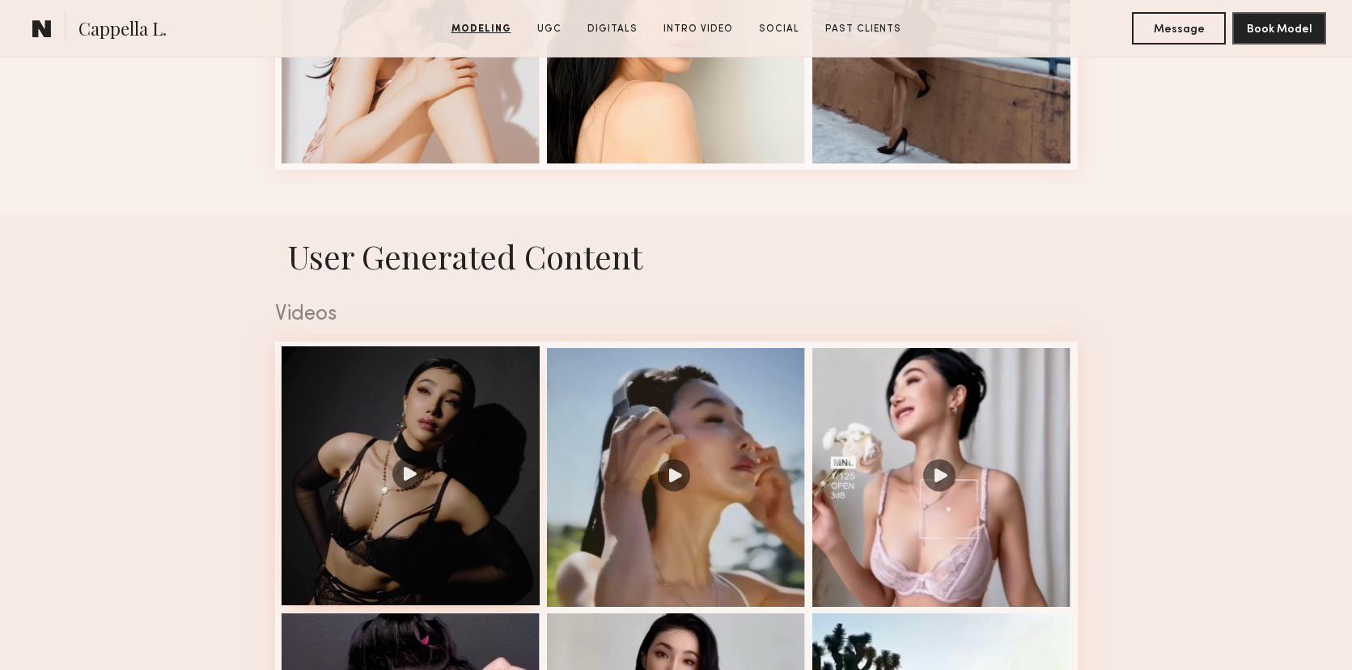
click at [459, 423] on div at bounding box center [410, 475] width 259 height 259
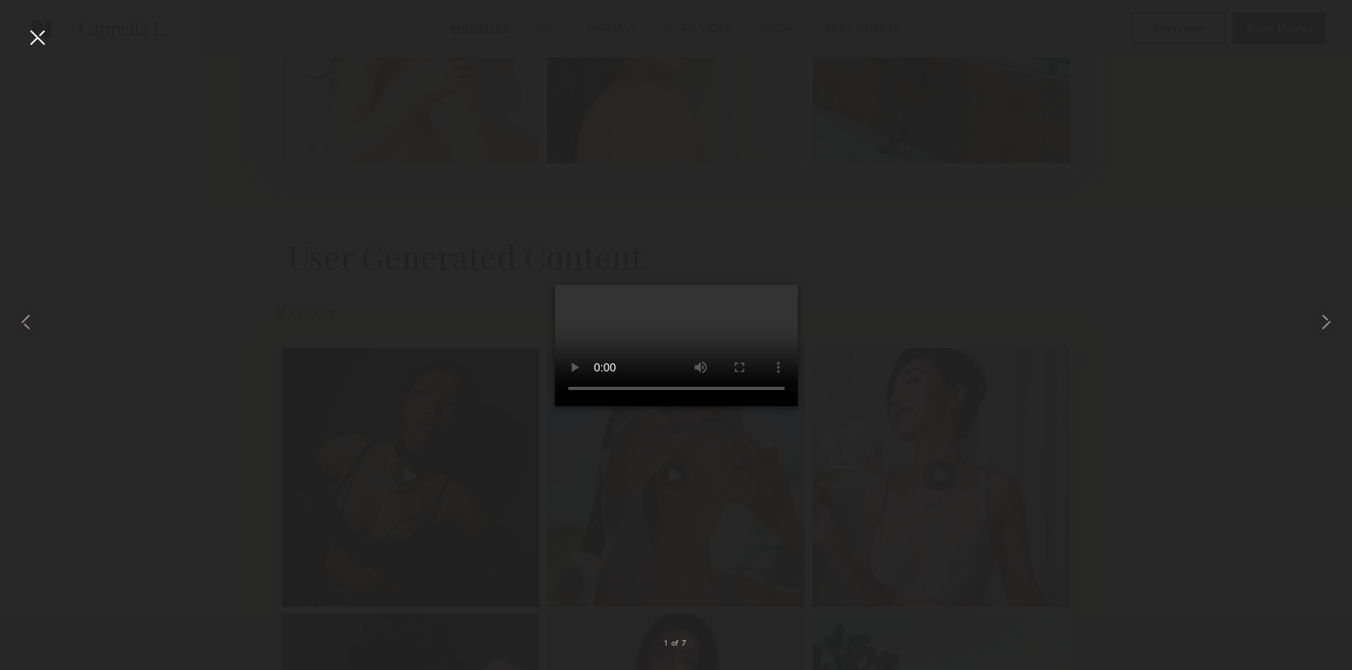
click at [555, 406] on video at bounding box center [676, 345] width 243 height 121
click at [37, 37] on div at bounding box center [37, 37] width 26 height 26
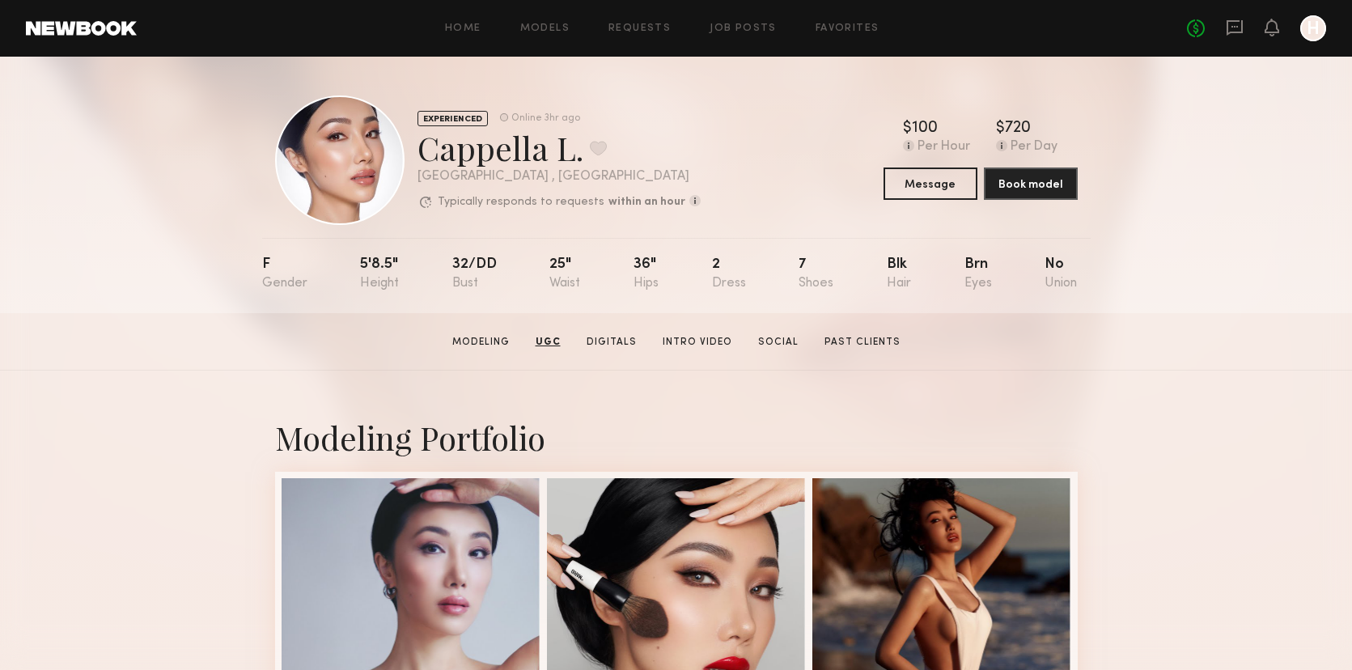
scroll to position [0, 0]
